Goal: Task Accomplishment & Management: Use online tool/utility

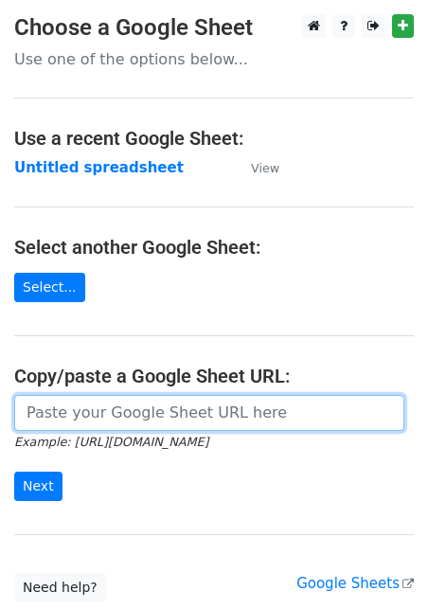
click at [85, 426] on input "url" at bounding box center [209, 413] width 390 height 36
paste input "[URL][DOMAIN_NAME]"
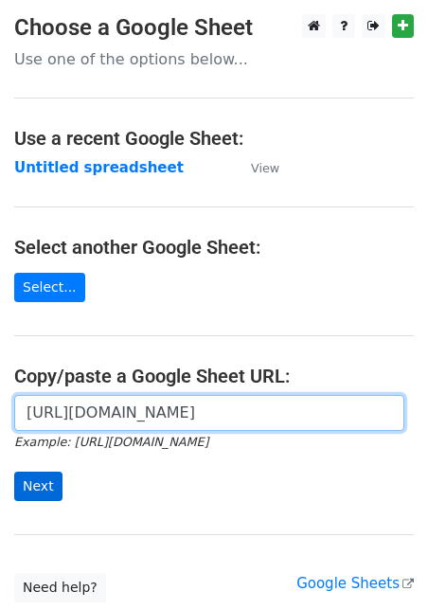
type input "[URL][DOMAIN_NAME]"
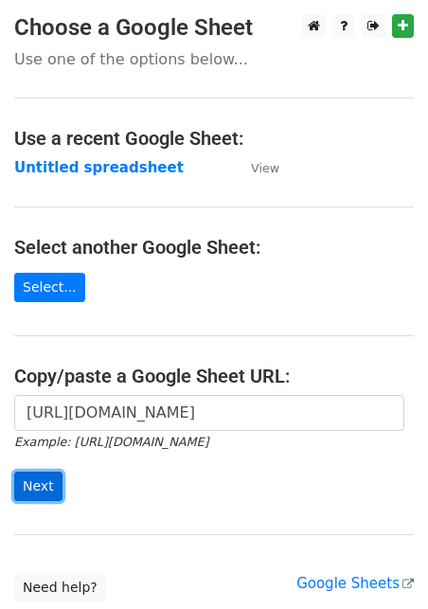
click at [48, 480] on input "Next" at bounding box center [38, 486] width 48 height 29
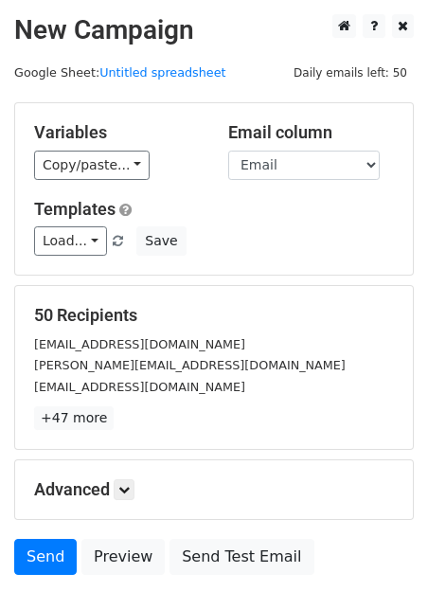
click at [80, 184] on div "Variables Copy/paste... {{Email}} {{Name}} Email column Email Name Templates Lo…" at bounding box center [214, 188] width 398 height 171
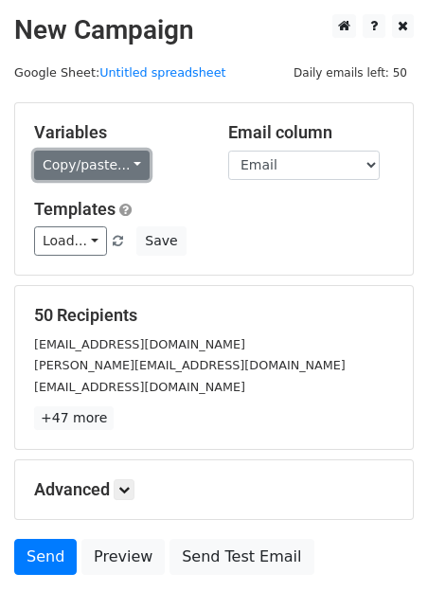
click at [81, 164] on link "Copy/paste..." at bounding box center [92, 165] width 116 height 29
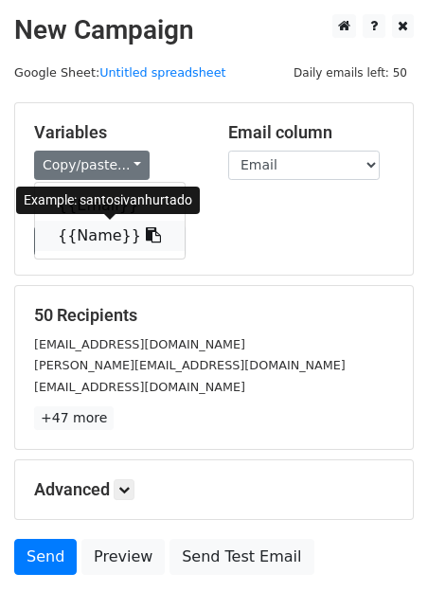
click at [97, 235] on link "{{Name}}" at bounding box center [110, 236] width 150 height 30
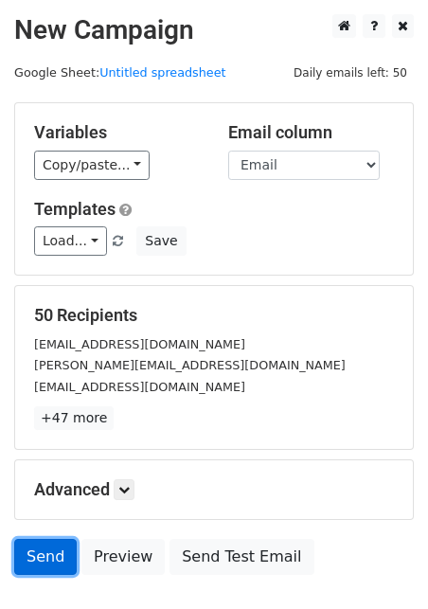
click at [57, 561] on link "Send" at bounding box center [45, 557] width 63 height 36
